Goal: Information Seeking & Learning: Check status

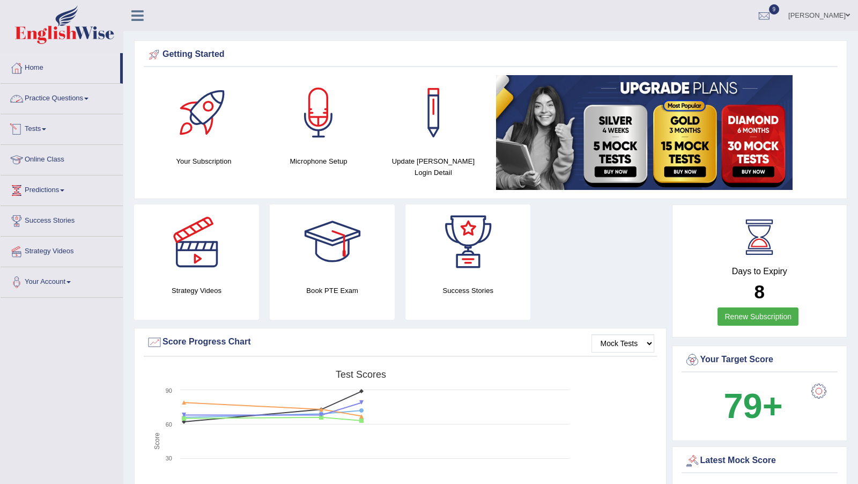
click at [34, 125] on link "Tests" at bounding box center [62, 127] width 122 height 27
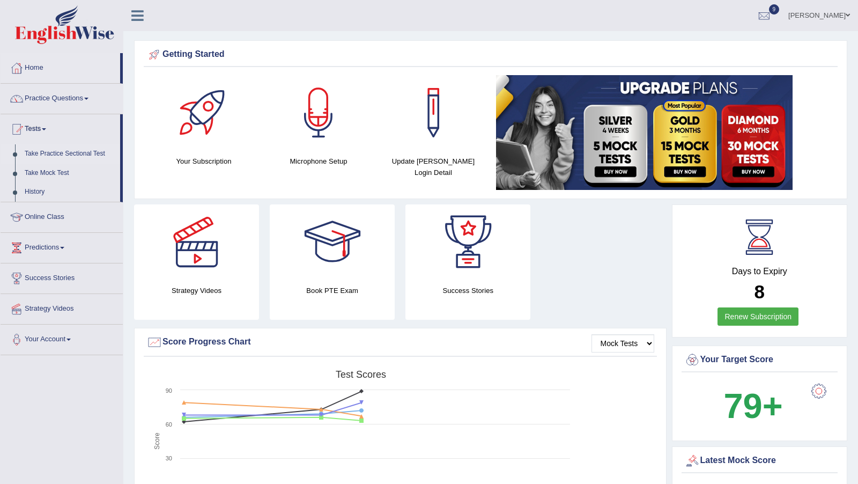
click at [56, 151] on link "Take Practice Sectional Test" at bounding box center [70, 153] width 100 height 19
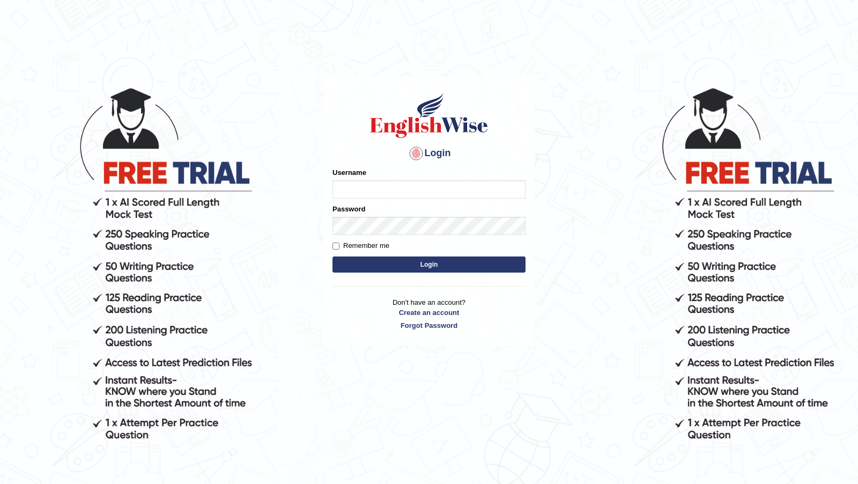
type input "himanshi7"
click at [392, 262] on button "Login" at bounding box center [429, 264] width 193 height 16
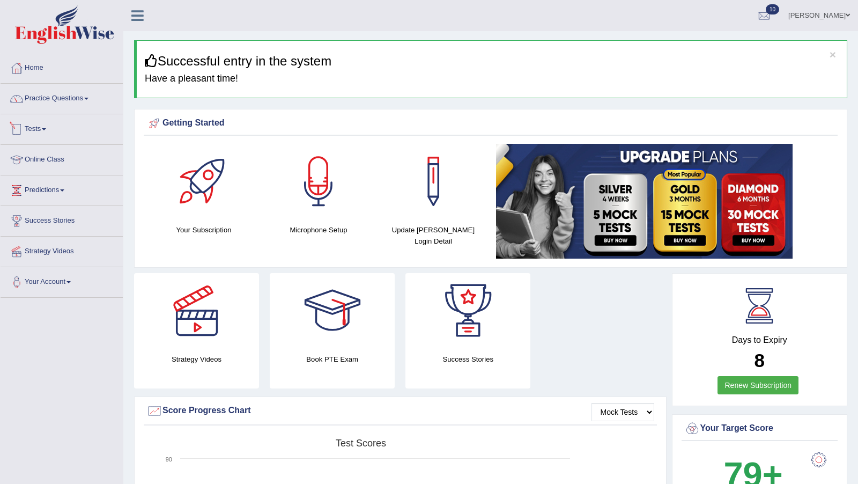
click at [36, 126] on link "Tests" at bounding box center [62, 127] width 122 height 27
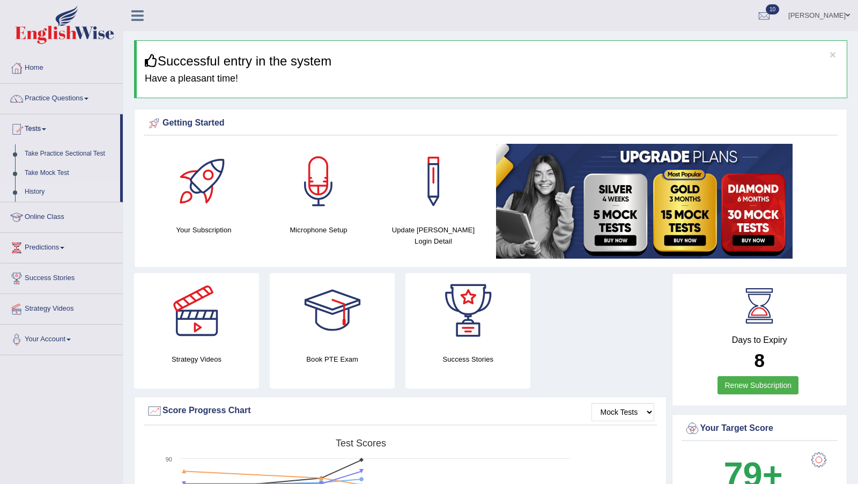
click at [32, 187] on link "History" at bounding box center [70, 191] width 100 height 19
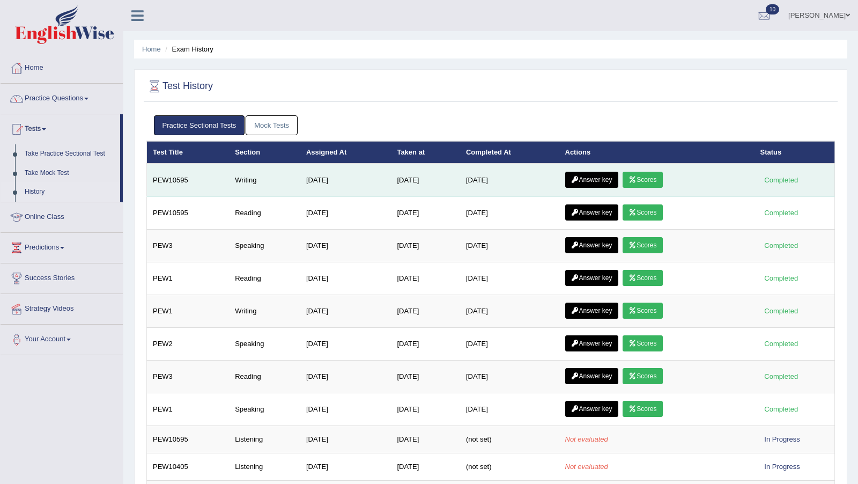
click at [637, 177] on icon at bounding box center [633, 179] width 8 height 6
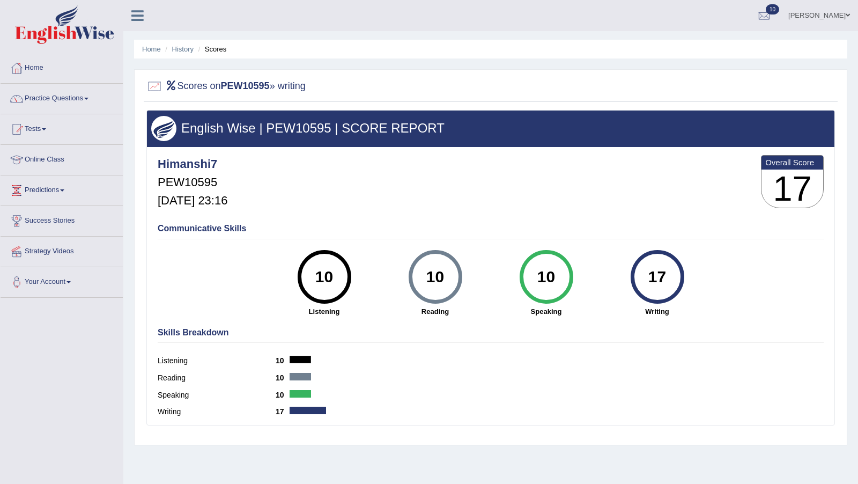
click at [674, 194] on div "Himanshi7 PEW10595 Aug 10, 2025, 23:16 Overall Score 17" at bounding box center [491, 184] width 672 height 64
click at [183, 48] on link "History" at bounding box center [182, 49] width 21 height 8
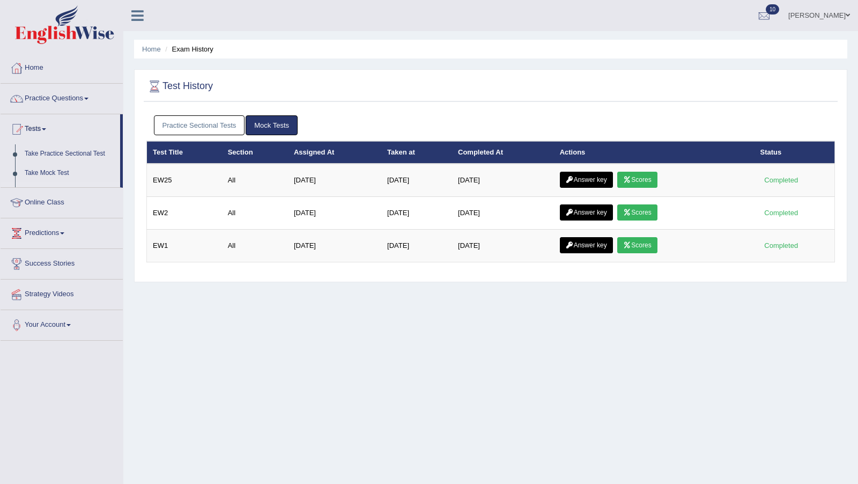
click at [208, 124] on link "Practice Sectional Tests" at bounding box center [199, 125] width 91 height 20
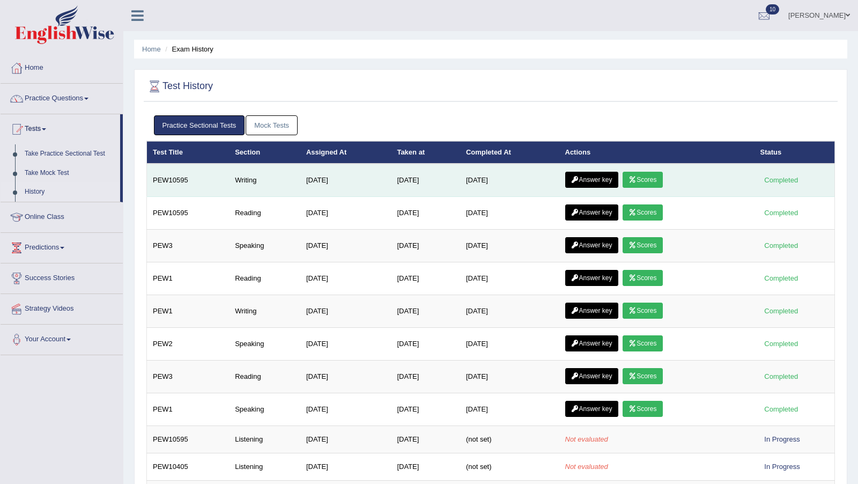
click at [597, 179] on link "Answer key" at bounding box center [591, 180] width 53 height 16
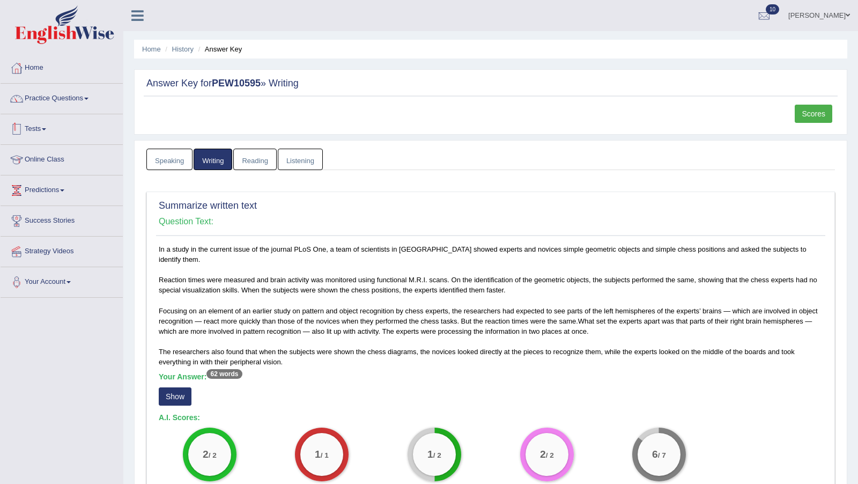
click at [42, 126] on link "Tests" at bounding box center [62, 127] width 122 height 27
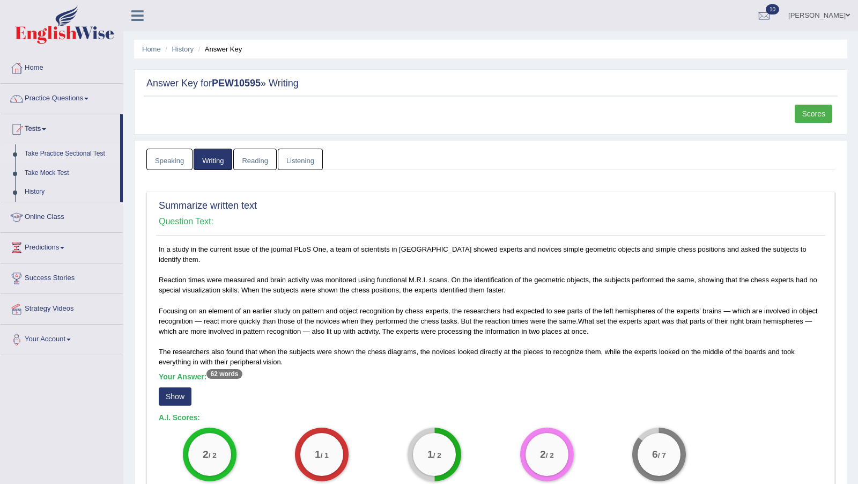
click at [62, 152] on link "Take Practice Sectional Test" at bounding box center [70, 153] width 100 height 19
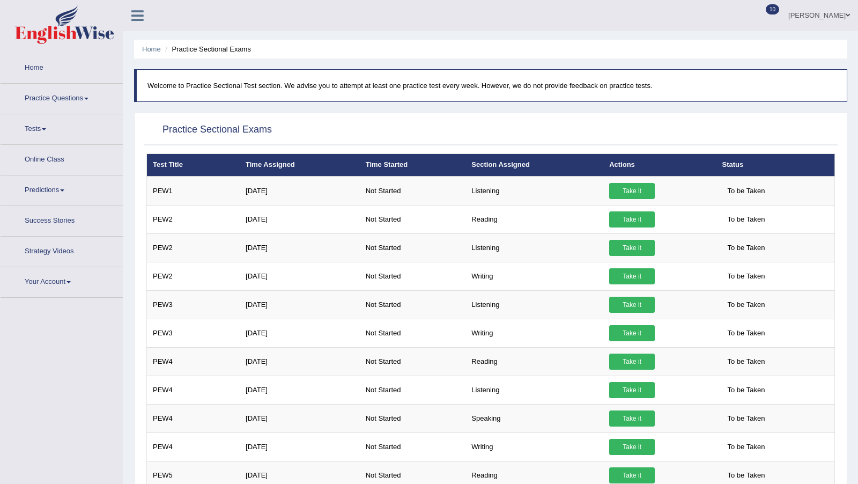
click at [62, 102] on link "Practice Questions" at bounding box center [62, 97] width 122 height 27
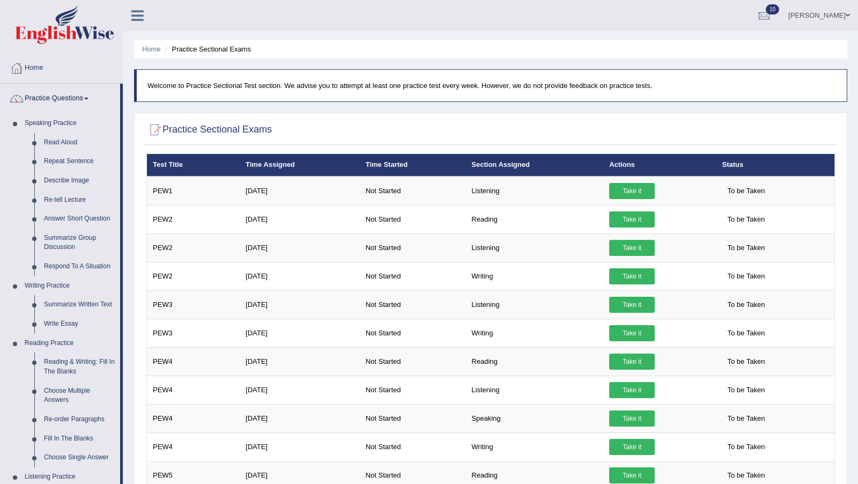
click at [51, 102] on link "Practice Questions" at bounding box center [61, 97] width 120 height 27
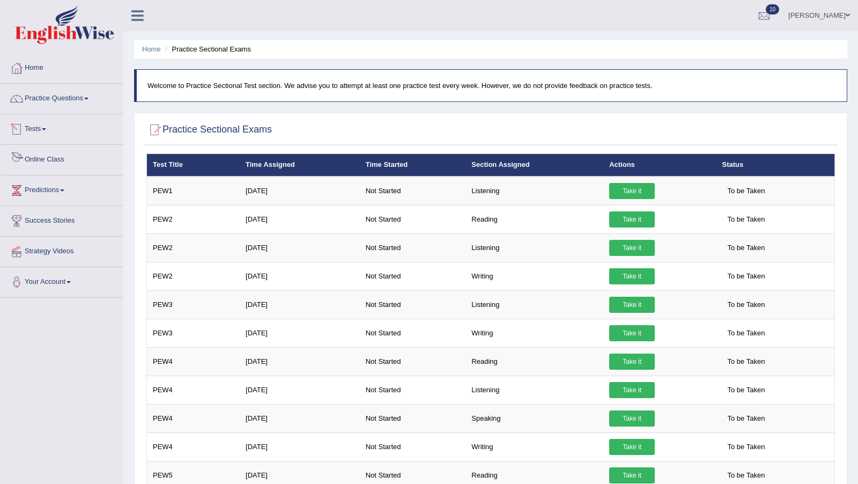
click at [37, 128] on link "Tests" at bounding box center [62, 127] width 122 height 27
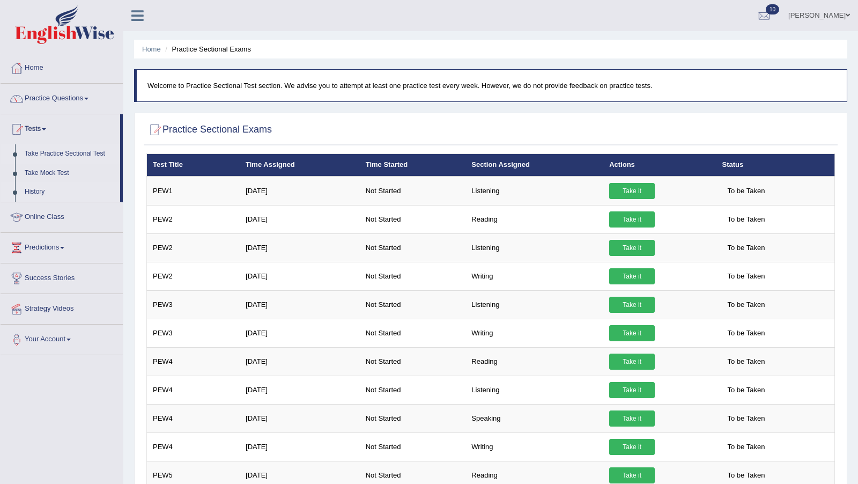
click at [35, 188] on link "History" at bounding box center [70, 191] width 100 height 19
